Goal: Task Accomplishment & Management: Complete application form

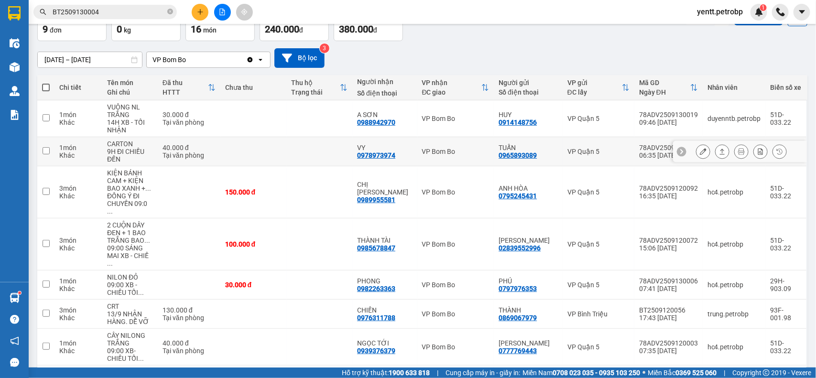
scroll to position [119, 0]
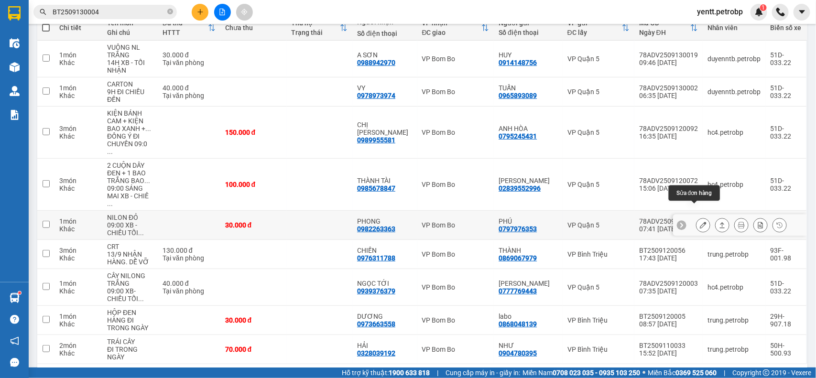
click at [700, 222] on icon at bounding box center [703, 225] width 7 height 7
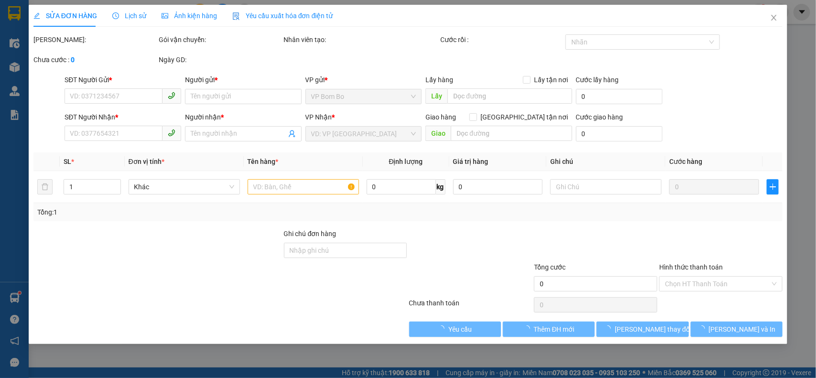
type input "0797976353"
type input "PHÚ"
type input "0982263363"
type input "PHONG"
type input "30.000"
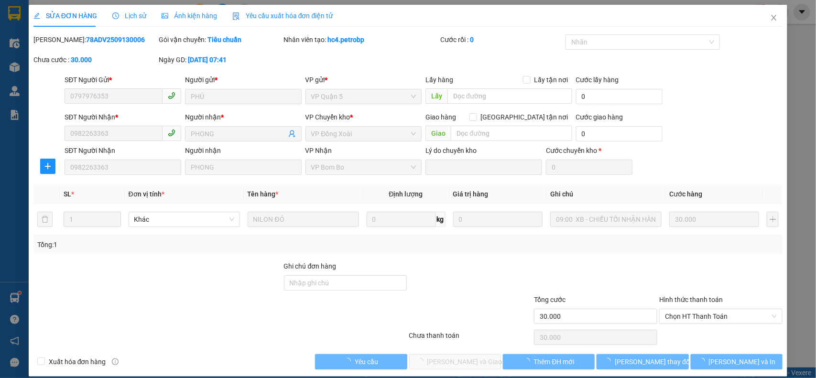
click at [692, 281] on div at bounding box center [720, 277] width 125 height 33
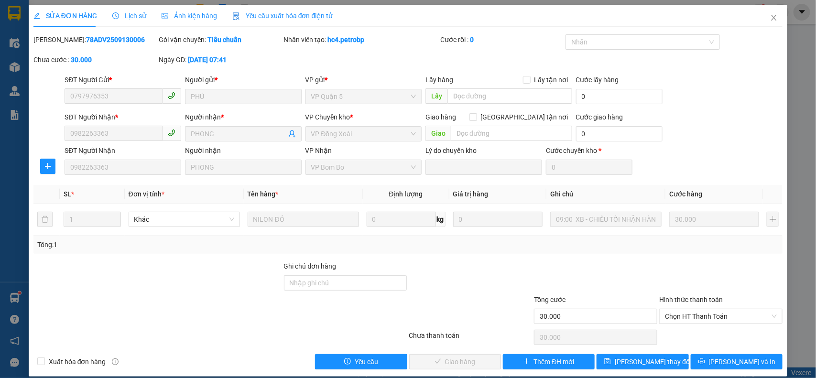
drag, startPoint x: 682, startPoint y: 320, endPoint x: 682, endPoint y: 325, distance: 5.3
click at [683, 320] on span "Chọn HT Thanh Toán" at bounding box center [721, 316] width 112 height 14
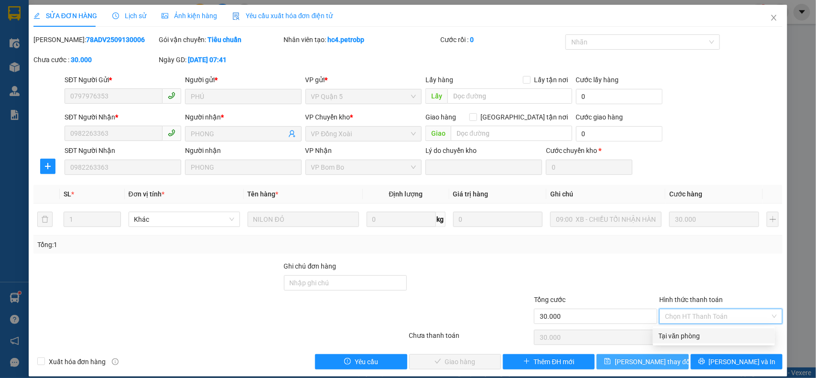
drag, startPoint x: 681, startPoint y: 331, endPoint x: 598, endPoint y: 357, distance: 86.8
click at [679, 335] on div "Tại văn phòng" at bounding box center [714, 336] width 110 height 11
type input "0"
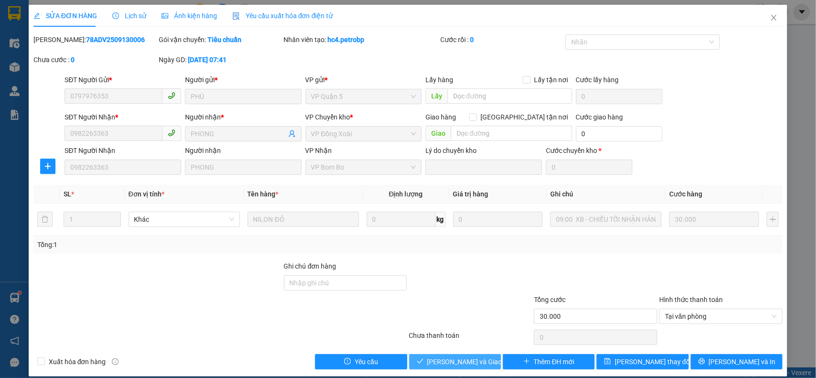
drag, startPoint x: 450, startPoint y: 366, endPoint x: 532, endPoint y: 338, distance: 86.6
click at [450, 365] on span "[PERSON_NAME] và Giao hàng" at bounding box center [473, 362] width 92 height 11
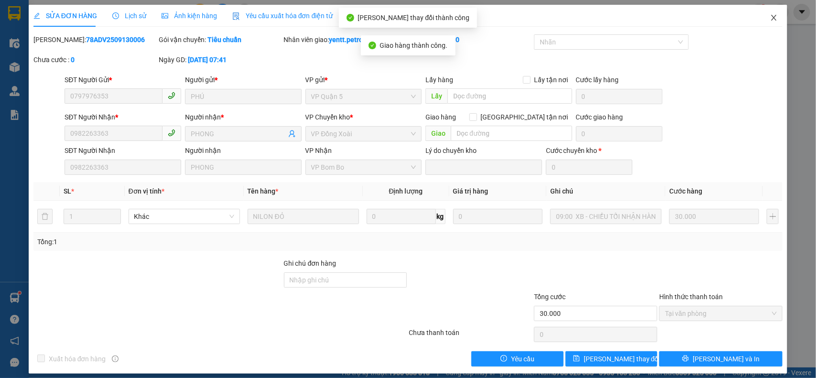
click at [766, 11] on span "Close" at bounding box center [773, 18] width 27 height 27
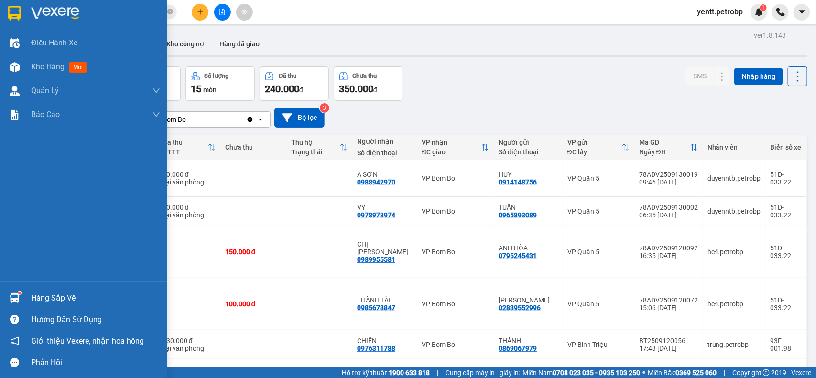
click at [22, 288] on div "Hàng sắp về" at bounding box center [83, 298] width 167 height 22
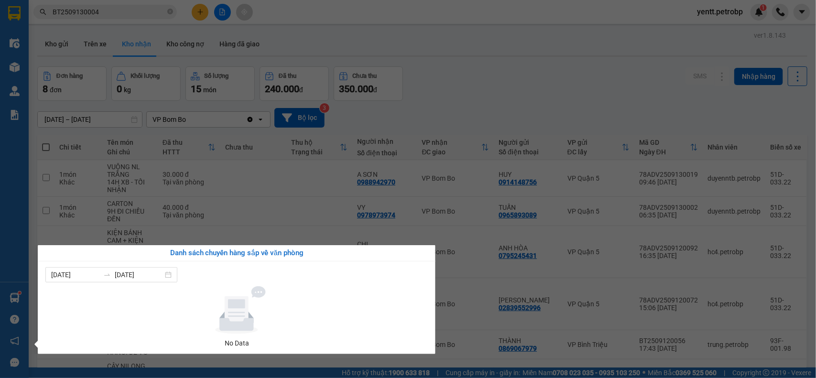
click at [485, 15] on section "Kết quả tìm kiếm ( 1 ) Bộ lọc Mã ĐH Trạng thái Món hàng Tổng cước Chưa cước Ngư…" at bounding box center [408, 189] width 816 height 378
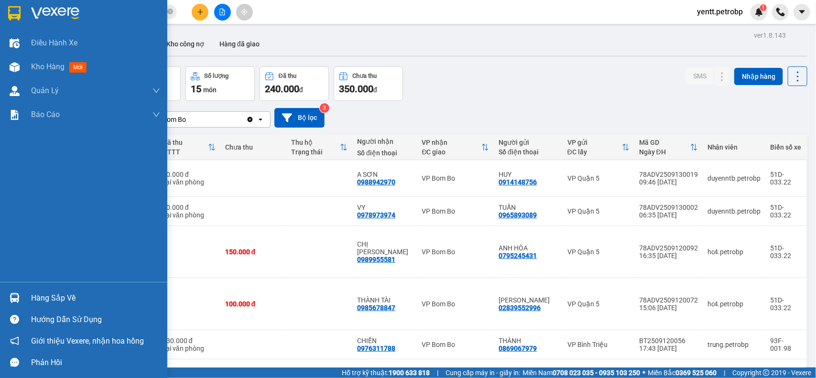
click at [17, 291] on div at bounding box center [14, 298] width 17 height 17
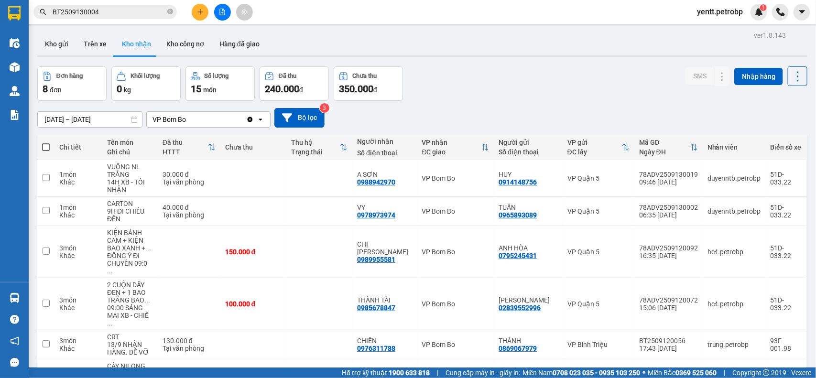
click at [498, 66] on section "Kết quả tìm kiếm ( 1 ) Bộ lọc Mã ĐH Trạng thái Món hàng Tổng cước Chưa cước Ngư…" at bounding box center [408, 189] width 816 height 378
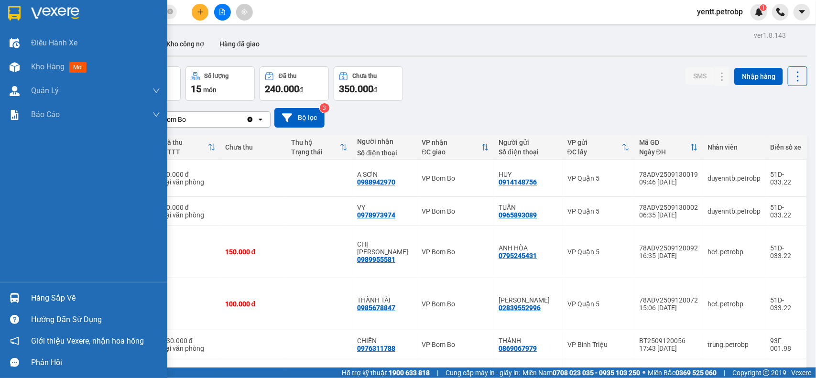
click at [27, 293] on div "Hàng sắp về" at bounding box center [83, 298] width 167 height 22
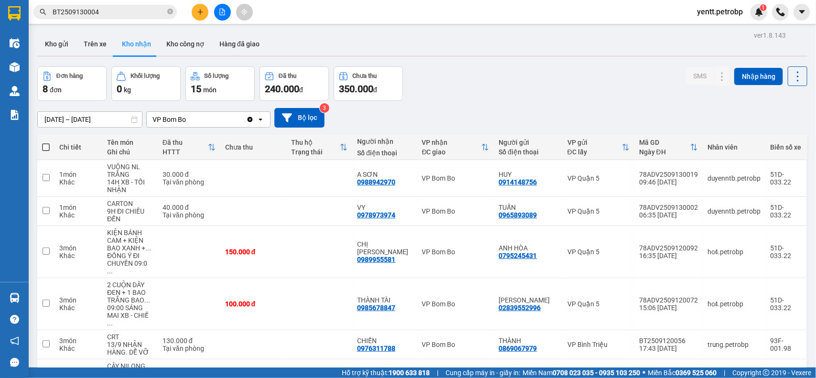
click at [459, 80] on section "Kết quả tìm kiếm ( 1 ) Bộ lọc Mã ĐH Trạng thái Món hàng Tổng cước Chưa cước Ngư…" at bounding box center [408, 189] width 816 height 378
